Goal: Information Seeking & Learning: Learn about a topic

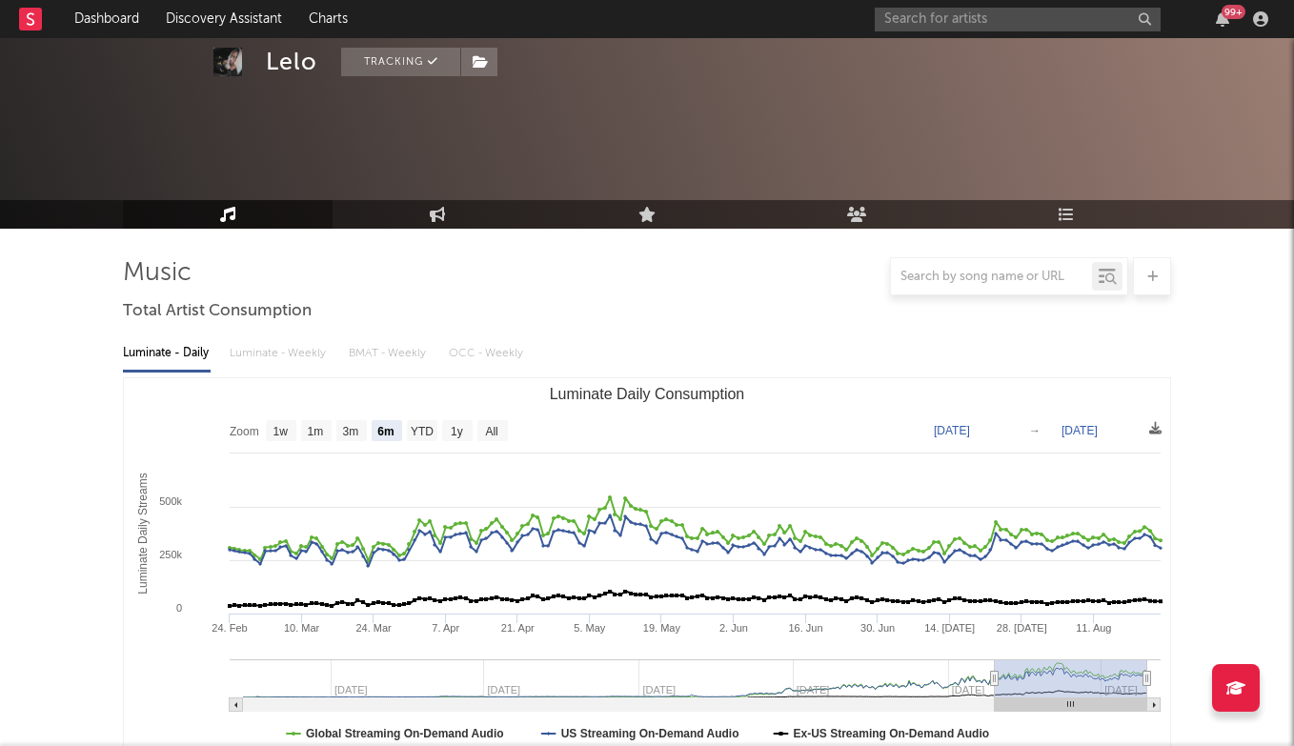
select select "6m"
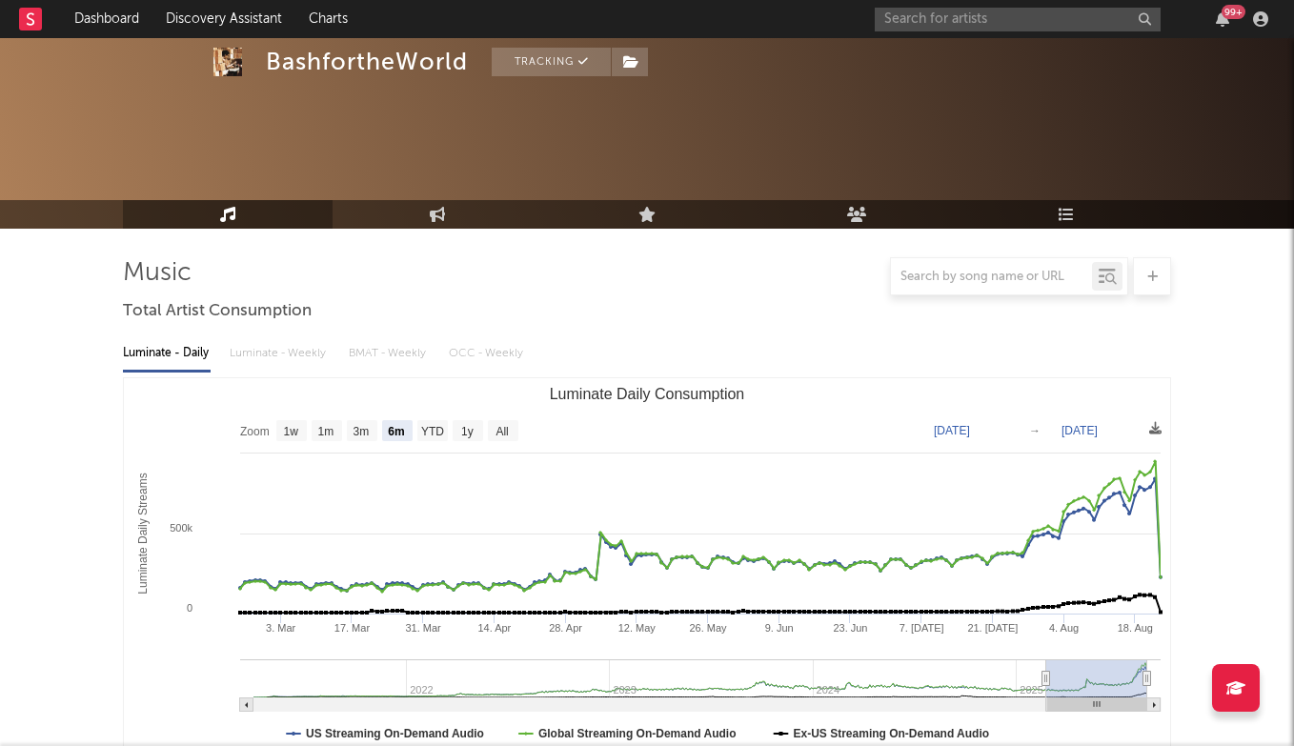
select select "6m"
select select "1w"
select select "6m"
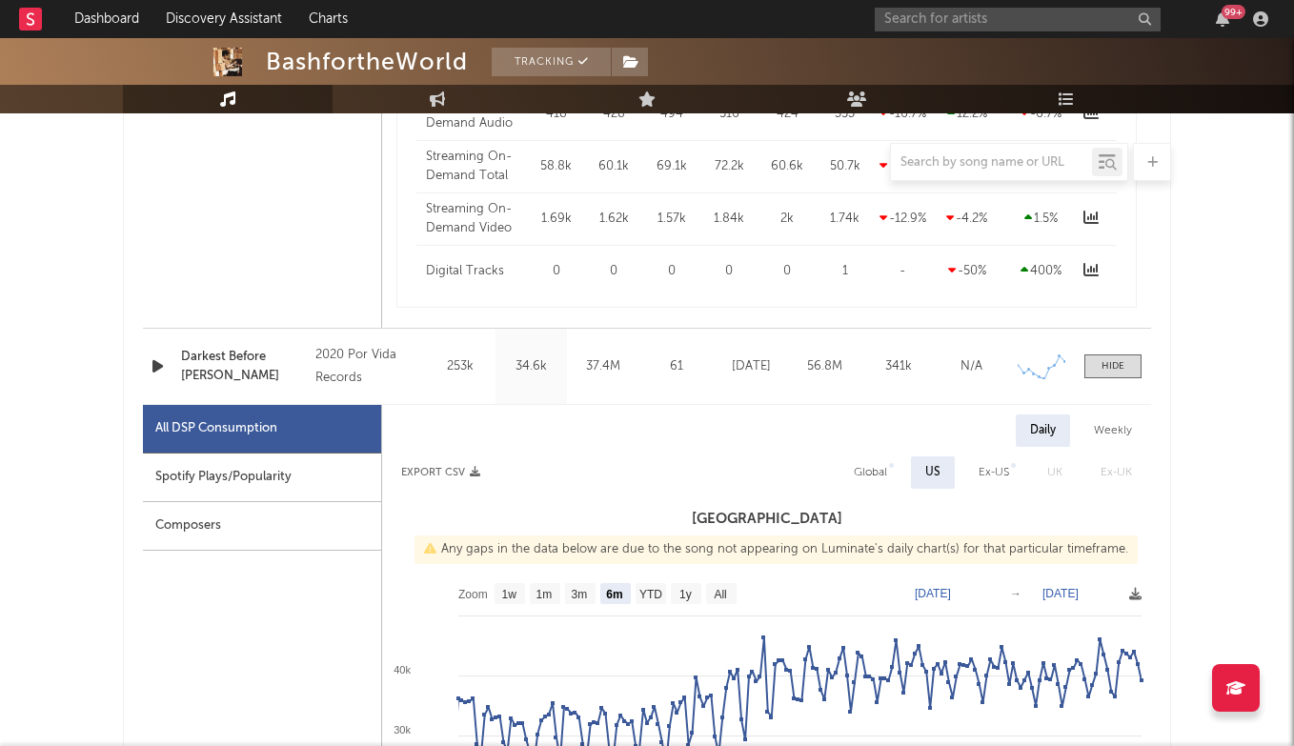
scroll to position [2589, 0]
click at [1045, 10] on input "text" at bounding box center [1018, 20] width 286 height 24
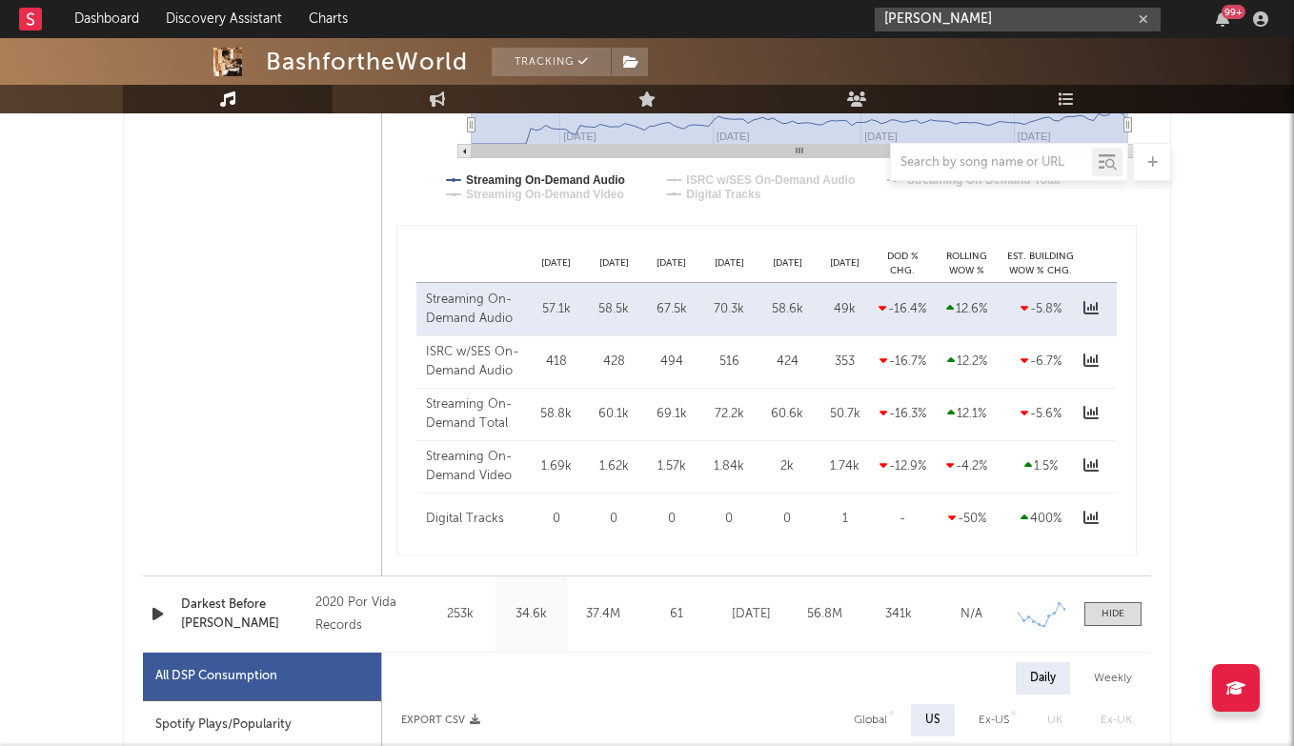
scroll to position [2263, 0]
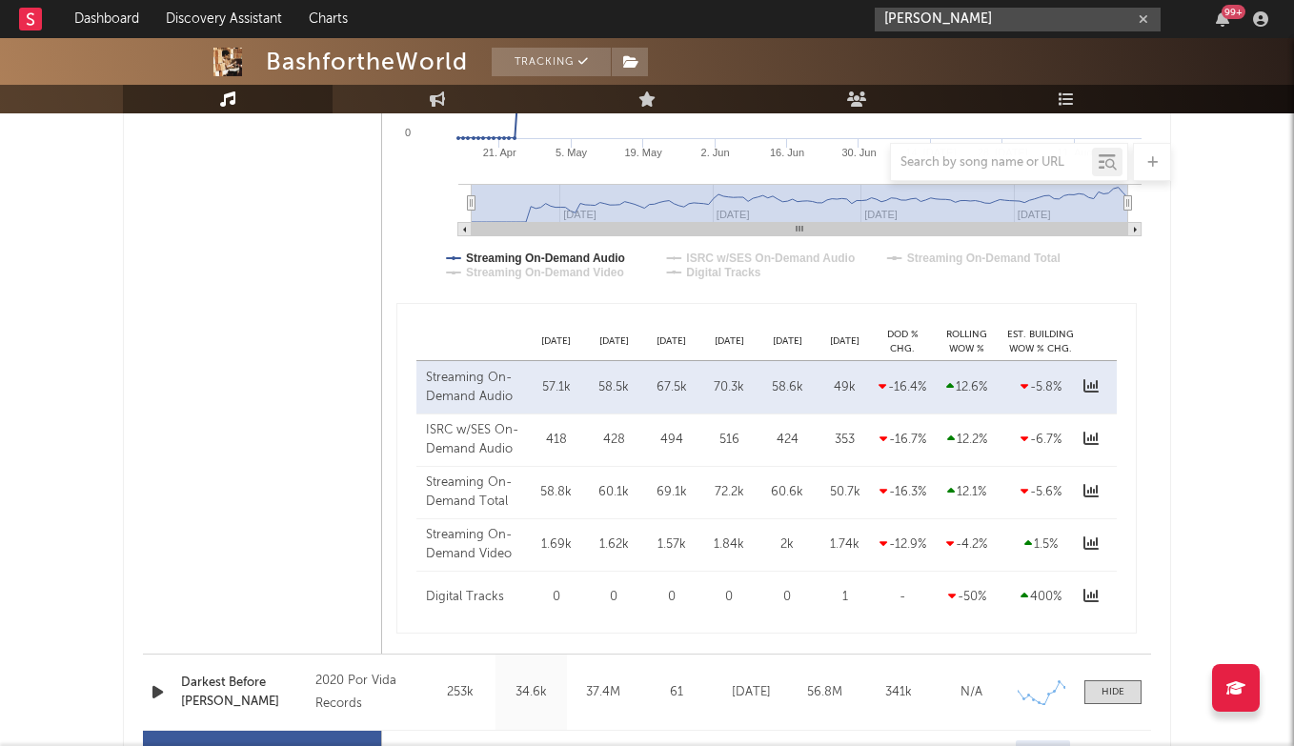
click at [946, 18] on input "[PERSON_NAME]" at bounding box center [1018, 20] width 286 height 24
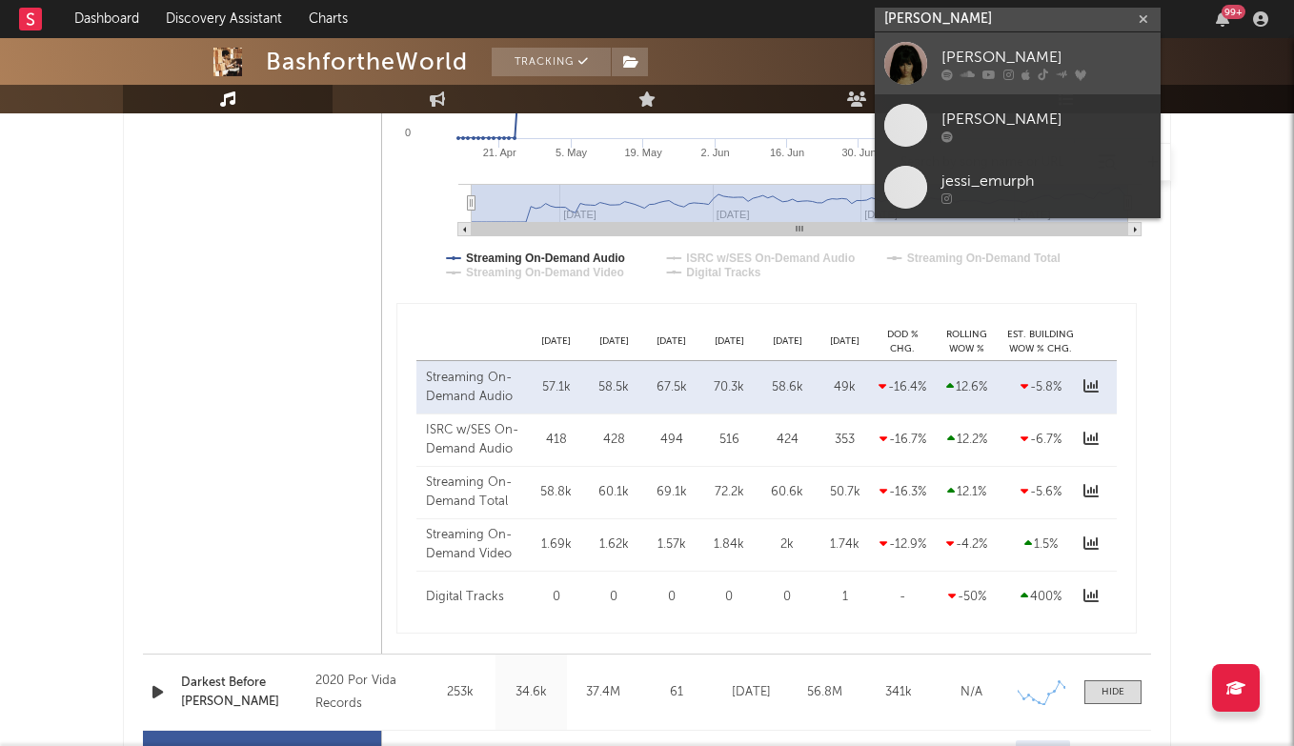
type input "[PERSON_NAME]"
click at [1031, 48] on div "[PERSON_NAME]" at bounding box center [1047, 57] width 210 height 23
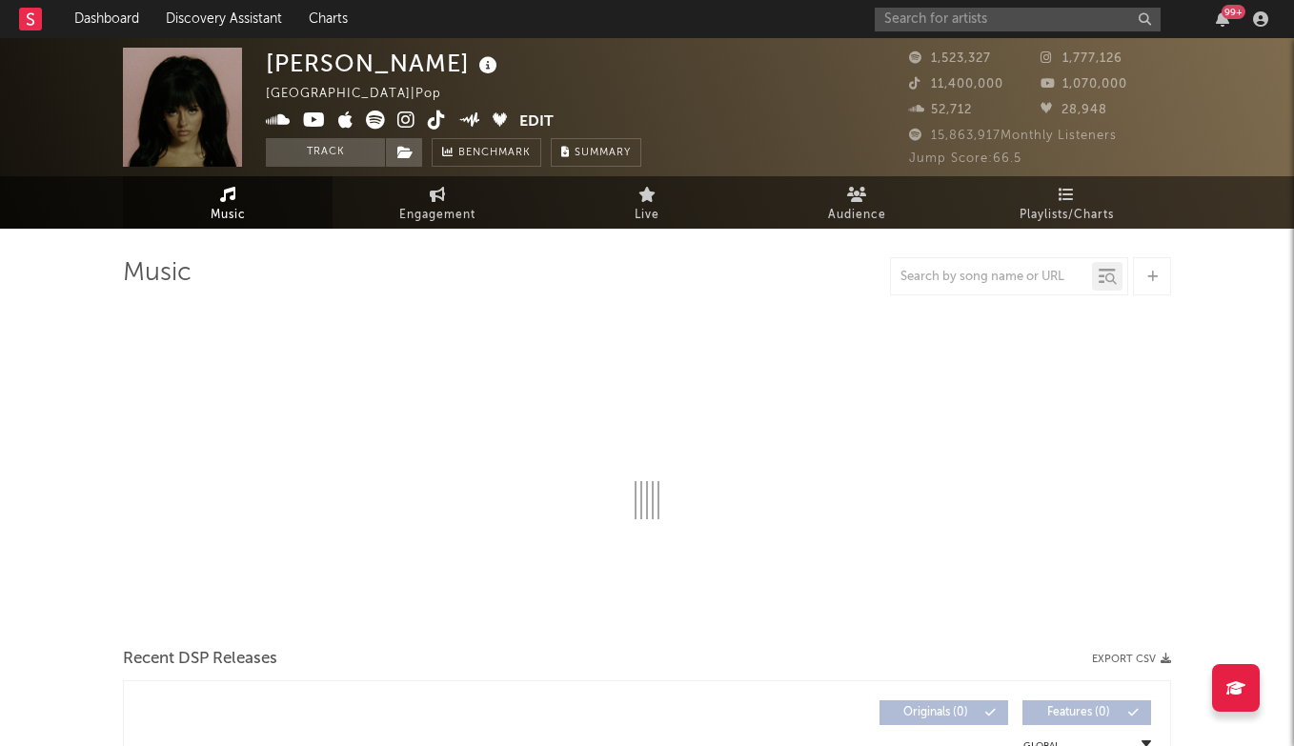
select select "6m"
